Goal: Transaction & Acquisition: Book appointment/travel/reservation

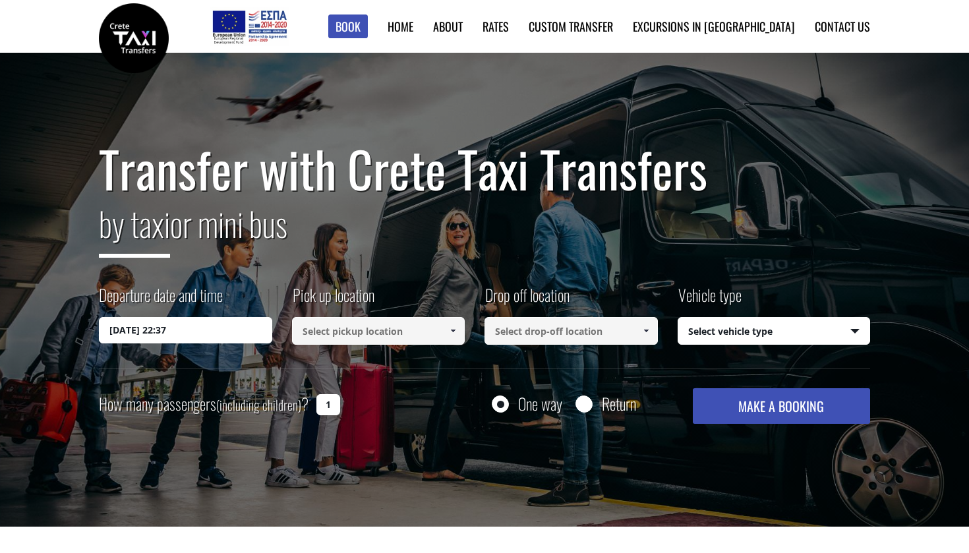
click at [333, 326] on input at bounding box center [378, 331] width 173 height 28
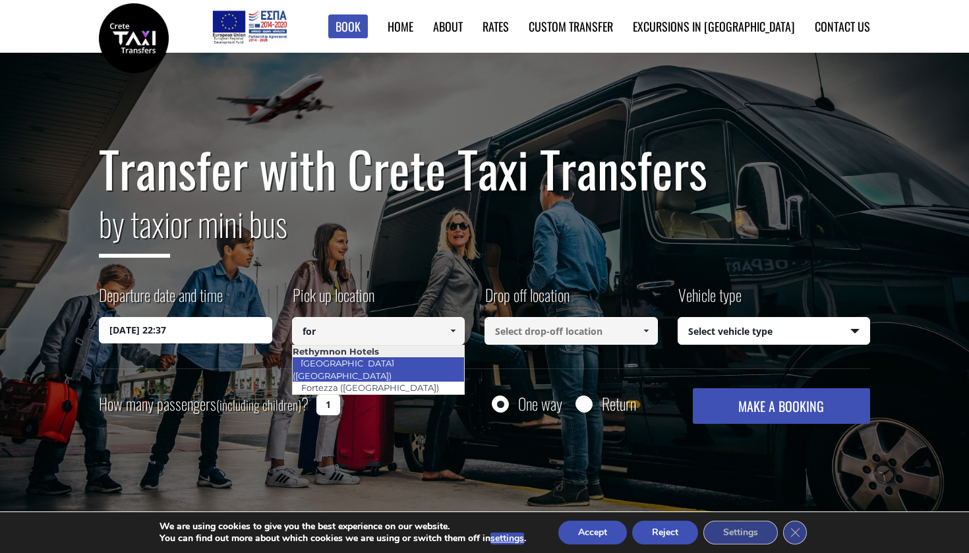
click at [365, 364] on link "[GEOGRAPHIC_DATA] ([GEOGRAPHIC_DATA])" at bounding box center [346, 369] width 108 height 30
type input "[GEOGRAPHIC_DATA] ([GEOGRAPHIC_DATA])"
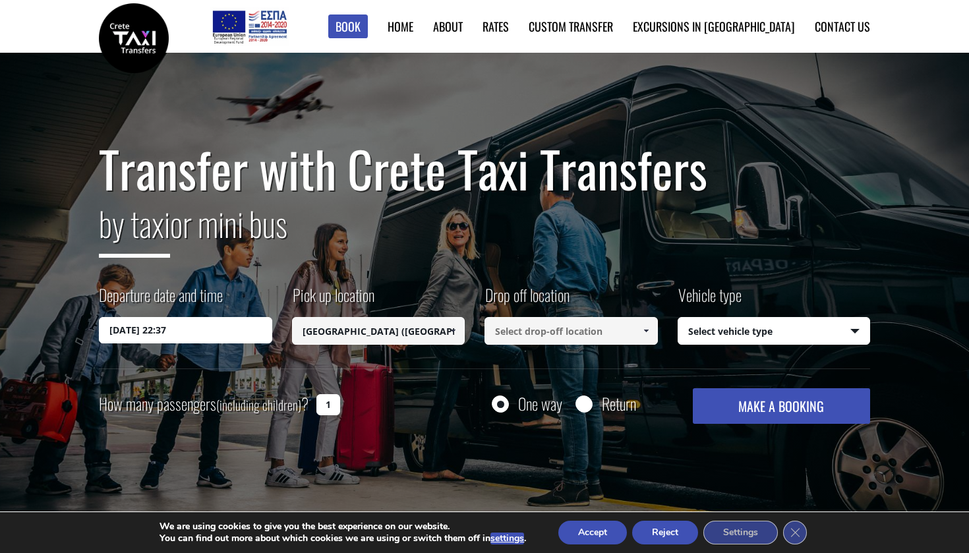
click at [534, 341] on input at bounding box center [570, 331] width 173 height 28
paste input "The Beast Water Sports"
type input "The Beast Water Sports"
select select "540"
click at [737, 401] on button "MAKE A BOOKING" at bounding box center [781, 406] width 177 height 36
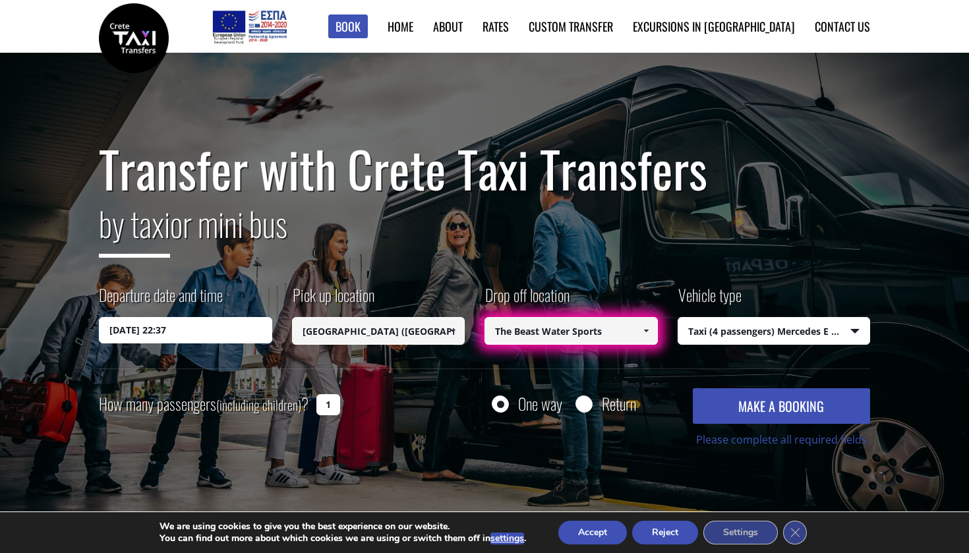
click at [603, 330] on input "The Beast Water Sports" at bounding box center [570, 331] width 173 height 28
click at [641, 333] on span at bounding box center [646, 331] width 11 height 11
click at [610, 329] on input "The Beast Water Sports" at bounding box center [570, 331] width 173 height 28
type input "The Beast Water Sports"
drag, startPoint x: 624, startPoint y: 328, endPoint x: 451, endPoint y: 328, distance: 173.3
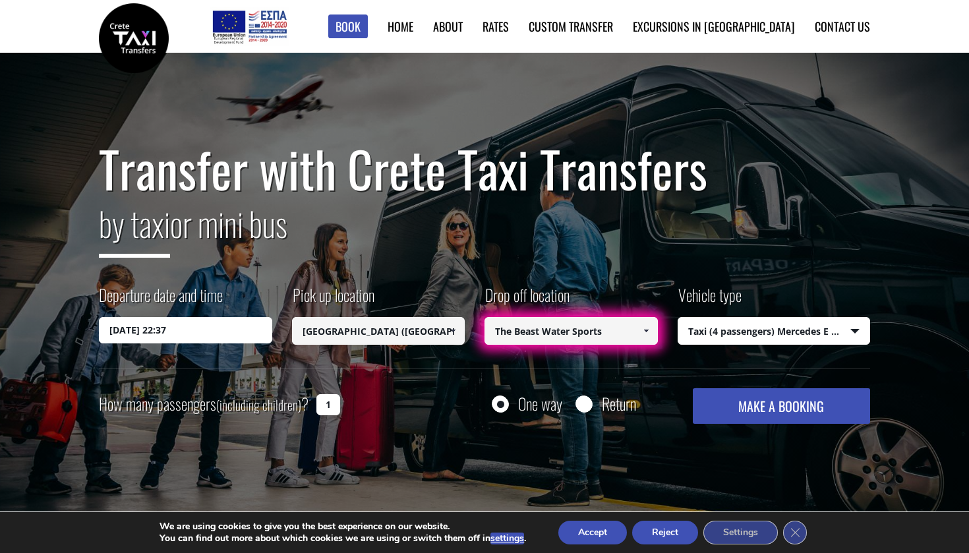
click at [451, 328] on div "Departure date and time 12/10/2025 22:37 Pick up location Select pickup locatio…" at bounding box center [484, 325] width 771 height 85
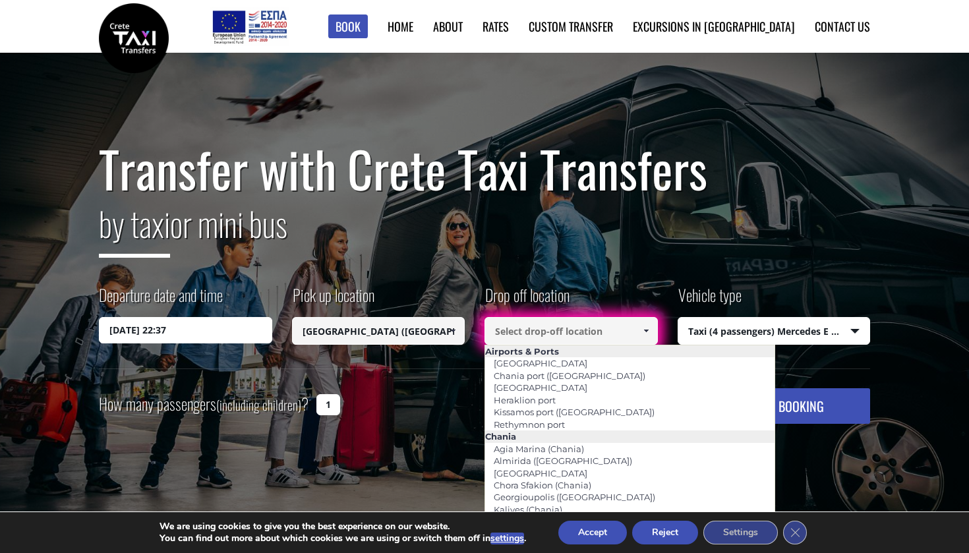
paste input "Αδελιανός Κάμπος 741 50, Griekenland"
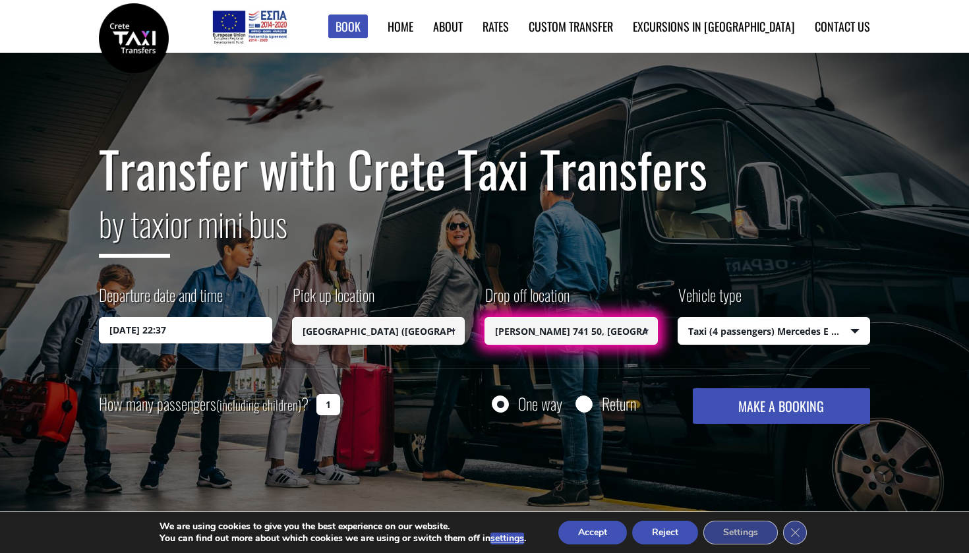
type input "Αδελιανός Κάμπος 741 50, Griekenland"
click at [809, 401] on button "MAKE A BOOKING" at bounding box center [781, 406] width 177 height 36
click at [585, 407] on input "Return" at bounding box center [583, 405] width 16 height 16
radio input "true"
type input "Αδελιανός Κάμπος 741 50, Griekenland"
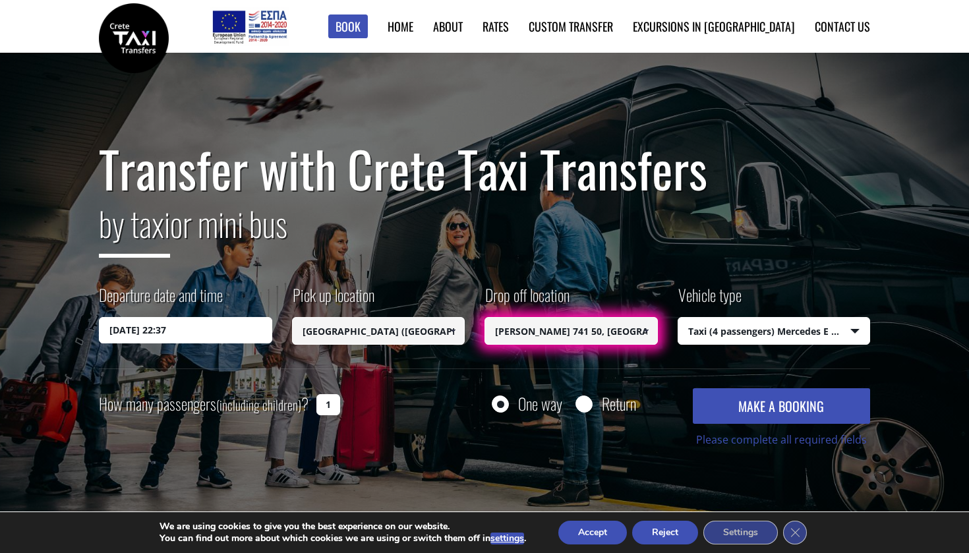
type input "[GEOGRAPHIC_DATA] ([GEOGRAPHIC_DATA])"
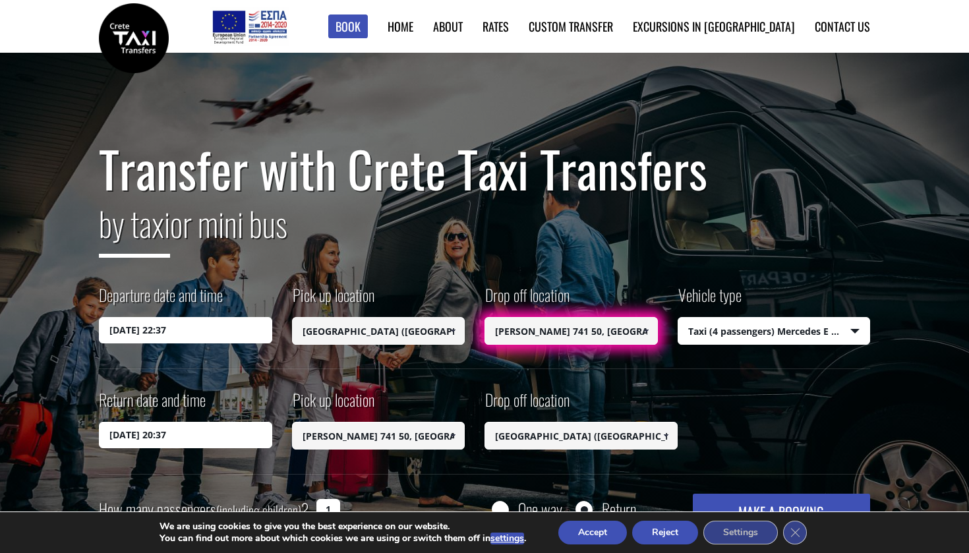
click at [597, 335] on input "Αδελιανός Κάμπος 741 50, Griekenland" at bounding box center [570, 331] width 173 height 28
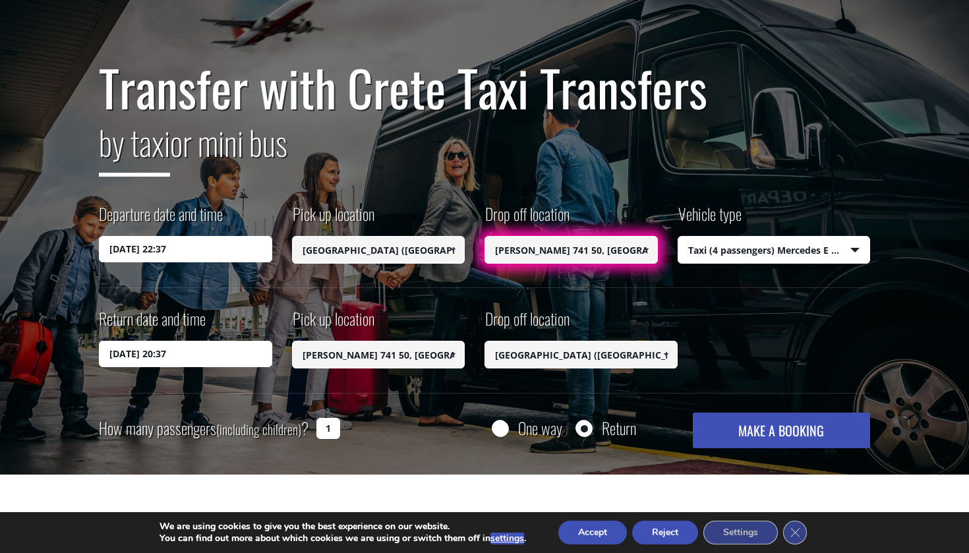
scroll to position [94, 0]
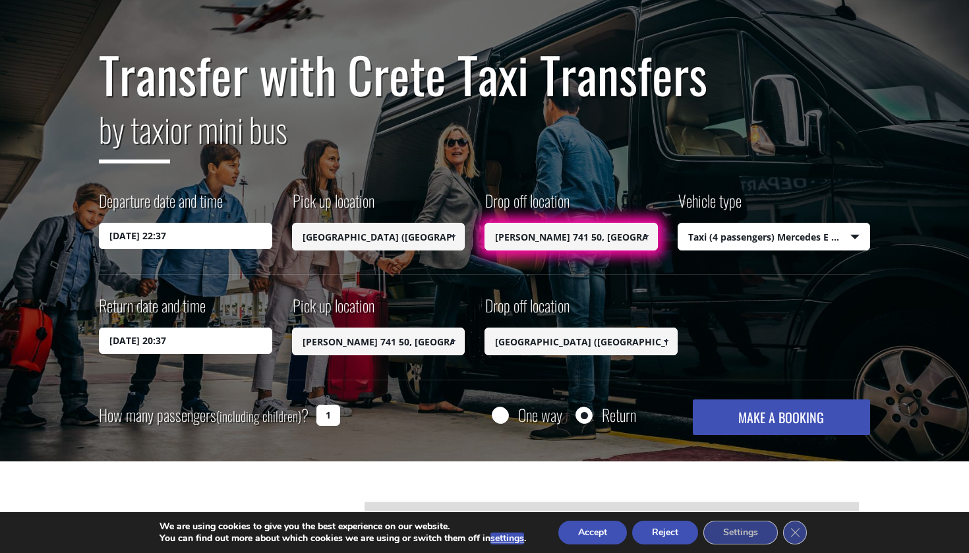
click at [515, 418] on div "One way" at bounding box center [527, 415] width 71 height 16
click at [502, 409] on input "One way" at bounding box center [500, 416] width 16 height 16
radio input "true"
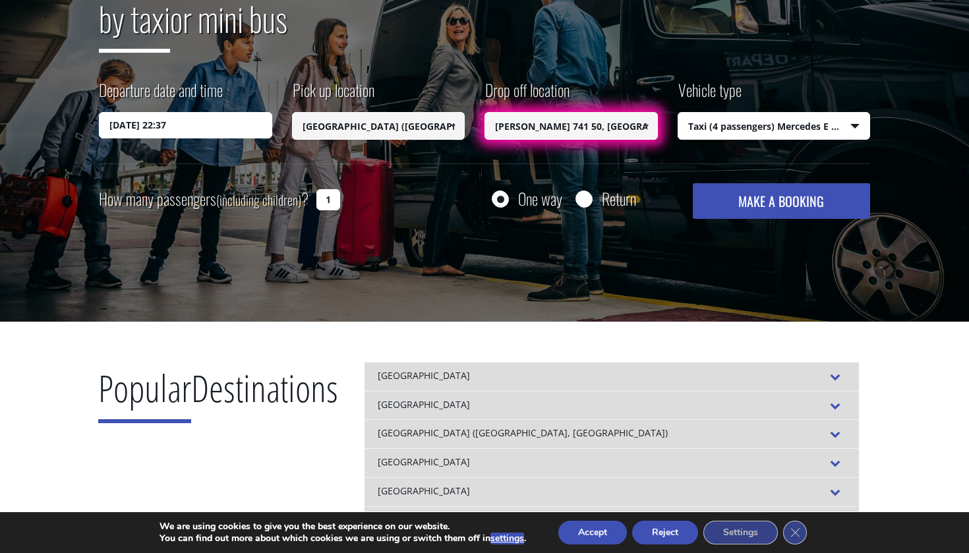
scroll to position [183, 0]
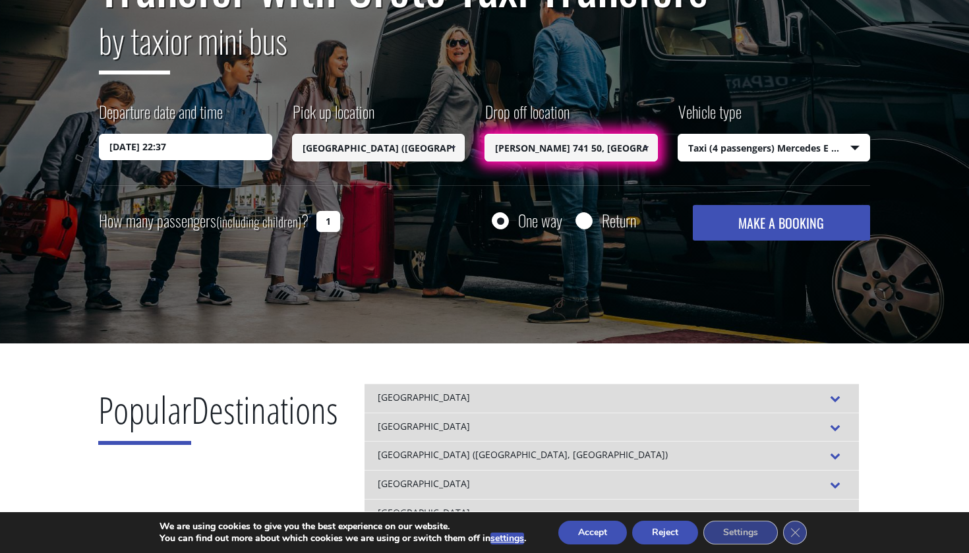
click at [635, 152] on link at bounding box center [646, 148] width 22 height 28
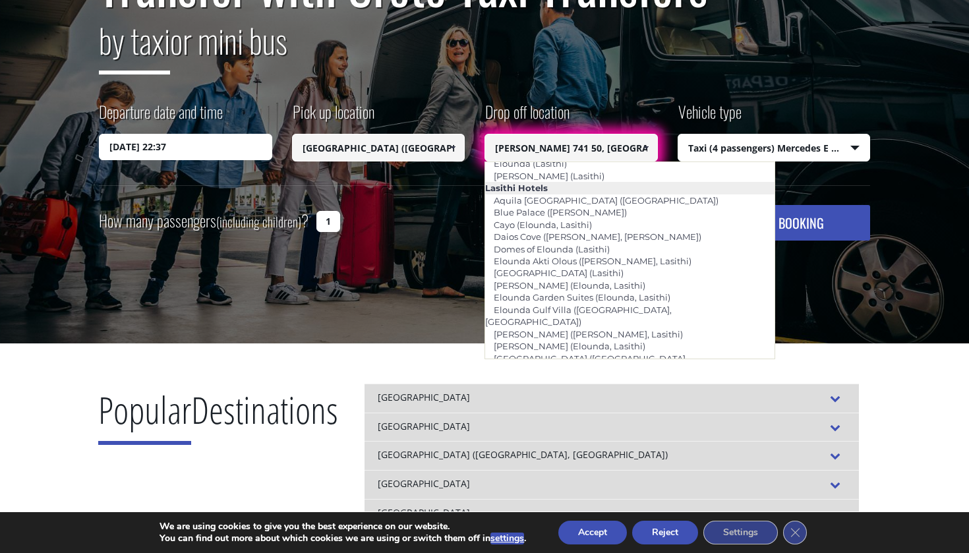
scroll to position [1887, 0]
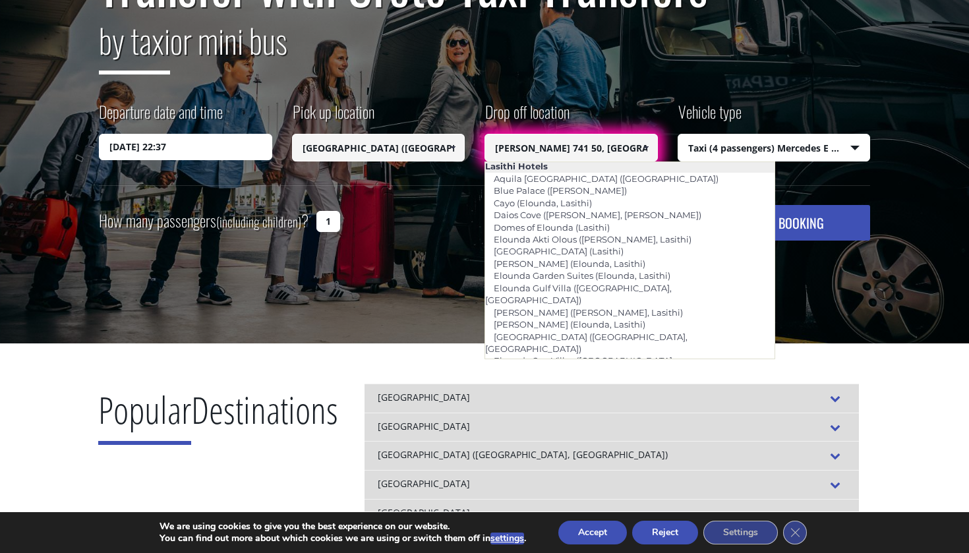
type input "Aquila [GEOGRAPHIC_DATA] ([GEOGRAPHIC_DATA])"
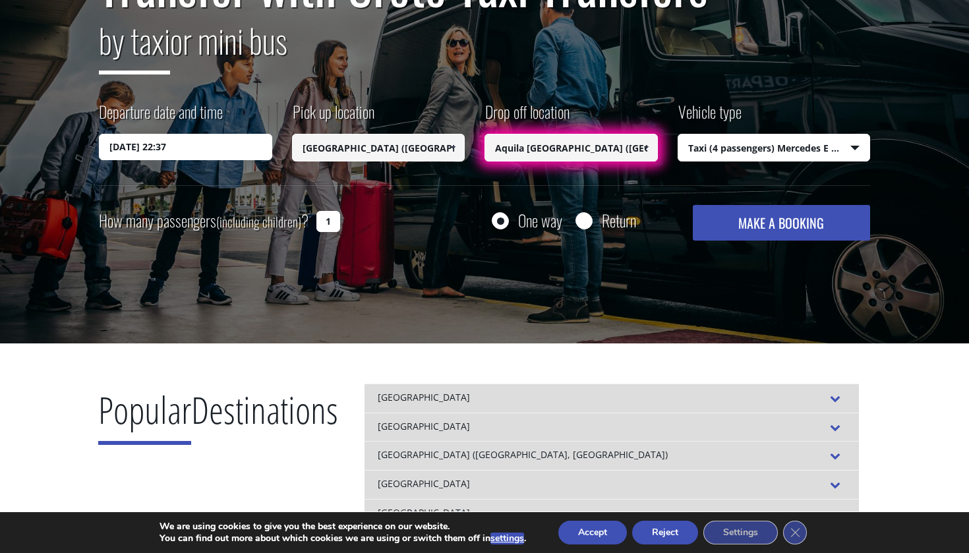
click at [701, 224] on button "MAKE A BOOKING" at bounding box center [781, 223] width 177 height 36
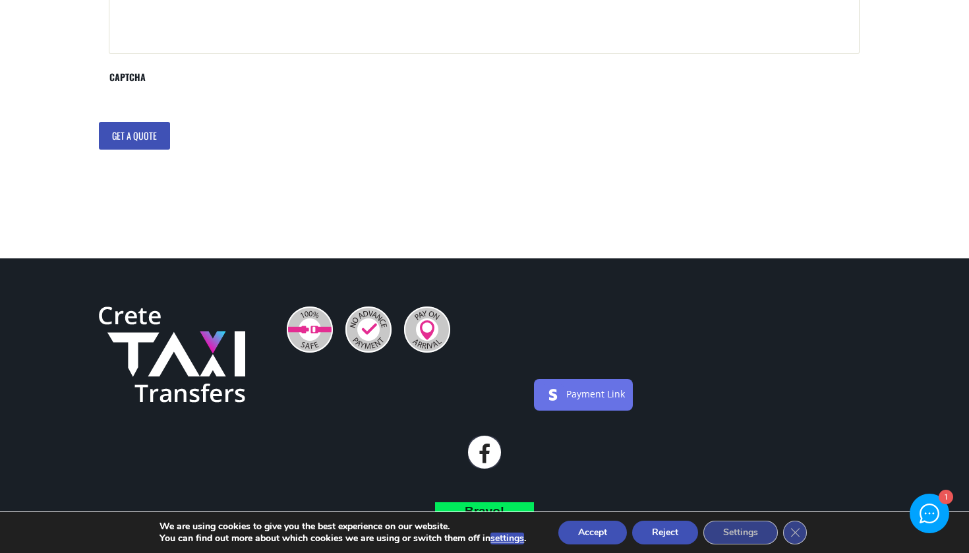
scroll to position [716, 0]
